Goal: Find specific page/section: Find specific page/section

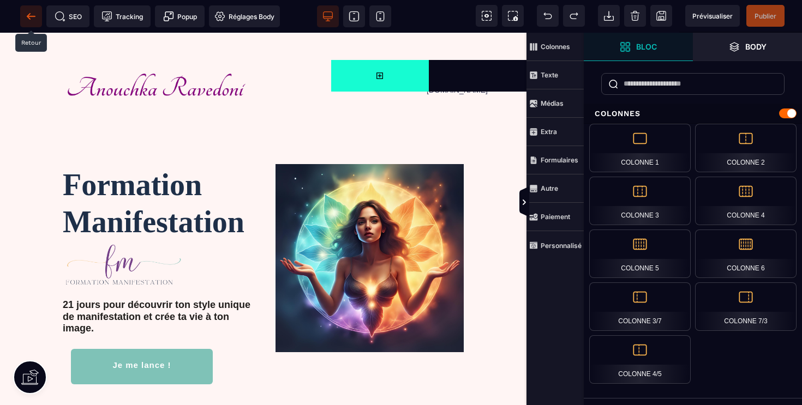
click at [29, 18] on icon at bounding box center [28, 16] width 3 height 6
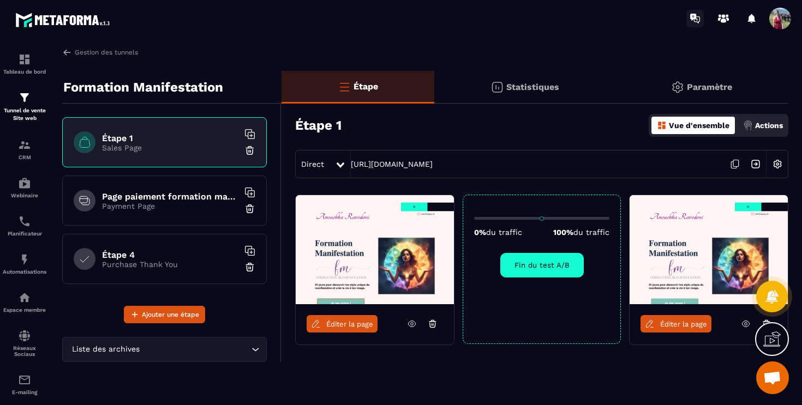
click at [694, 17] on icon at bounding box center [695, 18] width 17 height 17
click at [336, 329] on link "Éditer la page" at bounding box center [342, 323] width 71 height 17
